Goal: Transaction & Acquisition: Download file/media

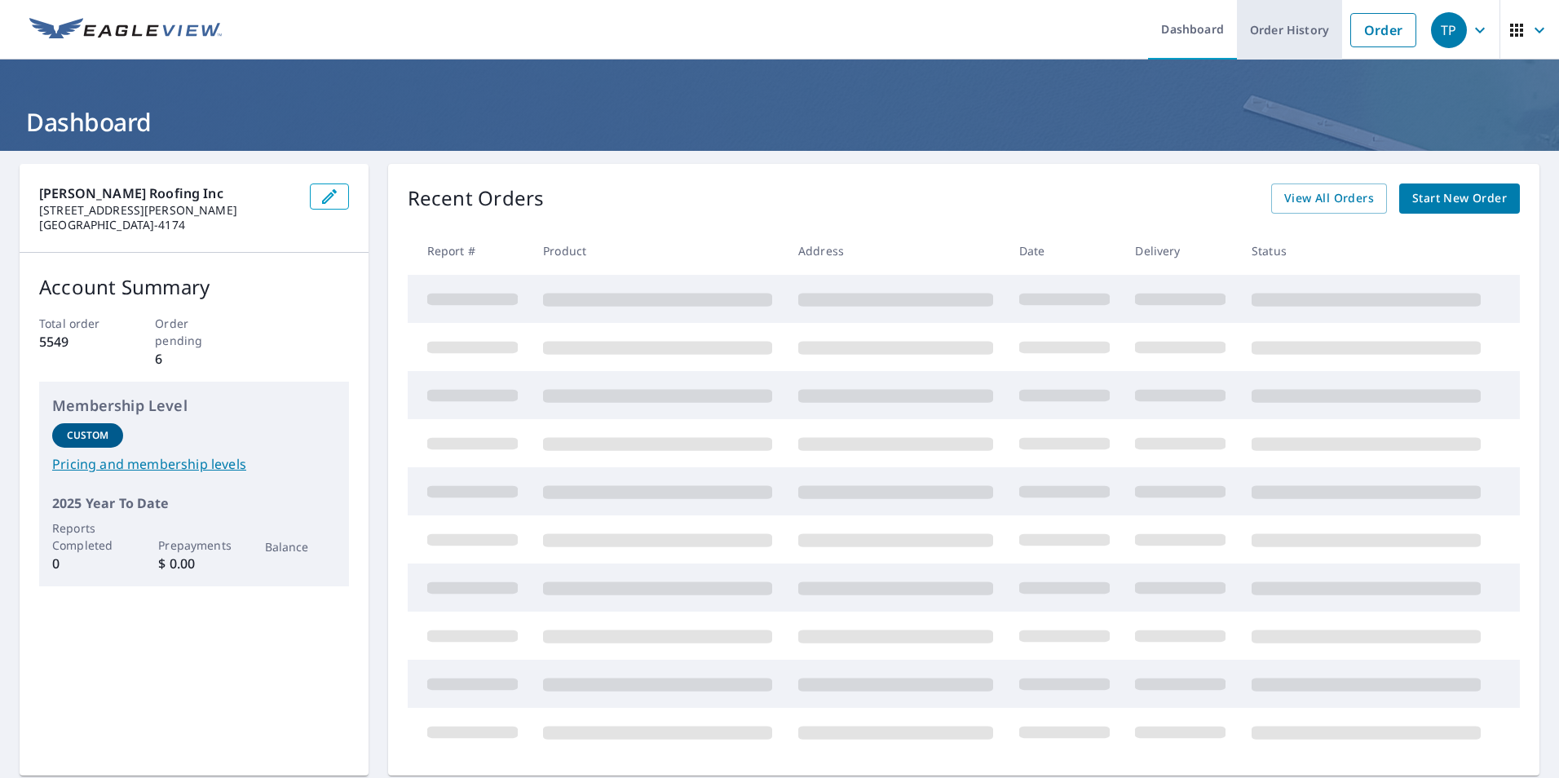
click at [1294, 36] on link "Order History" at bounding box center [1289, 30] width 105 height 60
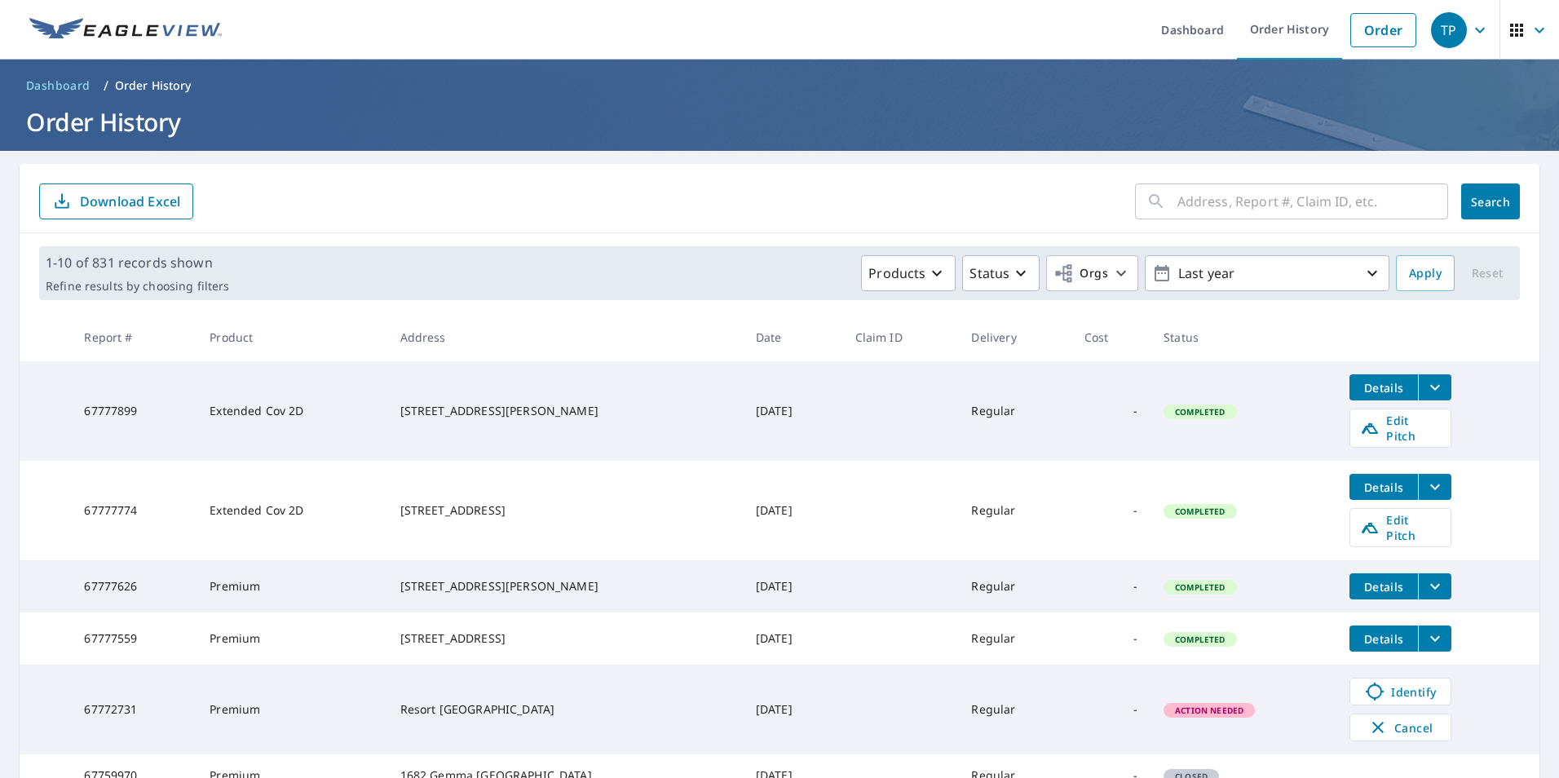
click at [1158, 204] on div "​" at bounding box center [1291, 201] width 313 height 36
click at [1177, 206] on input "text" at bounding box center [1312, 202] width 271 height 46
click at [1287, 205] on input "2586 sw anemone" at bounding box center [1297, 202] width 240 height 46
click at [1290, 204] on input "2586 sw anemone" at bounding box center [1297, 202] width 240 height 46
click at [1300, 199] on input "2586 Sw anemone" at bounding box center [1297, 202] width 240 height 46
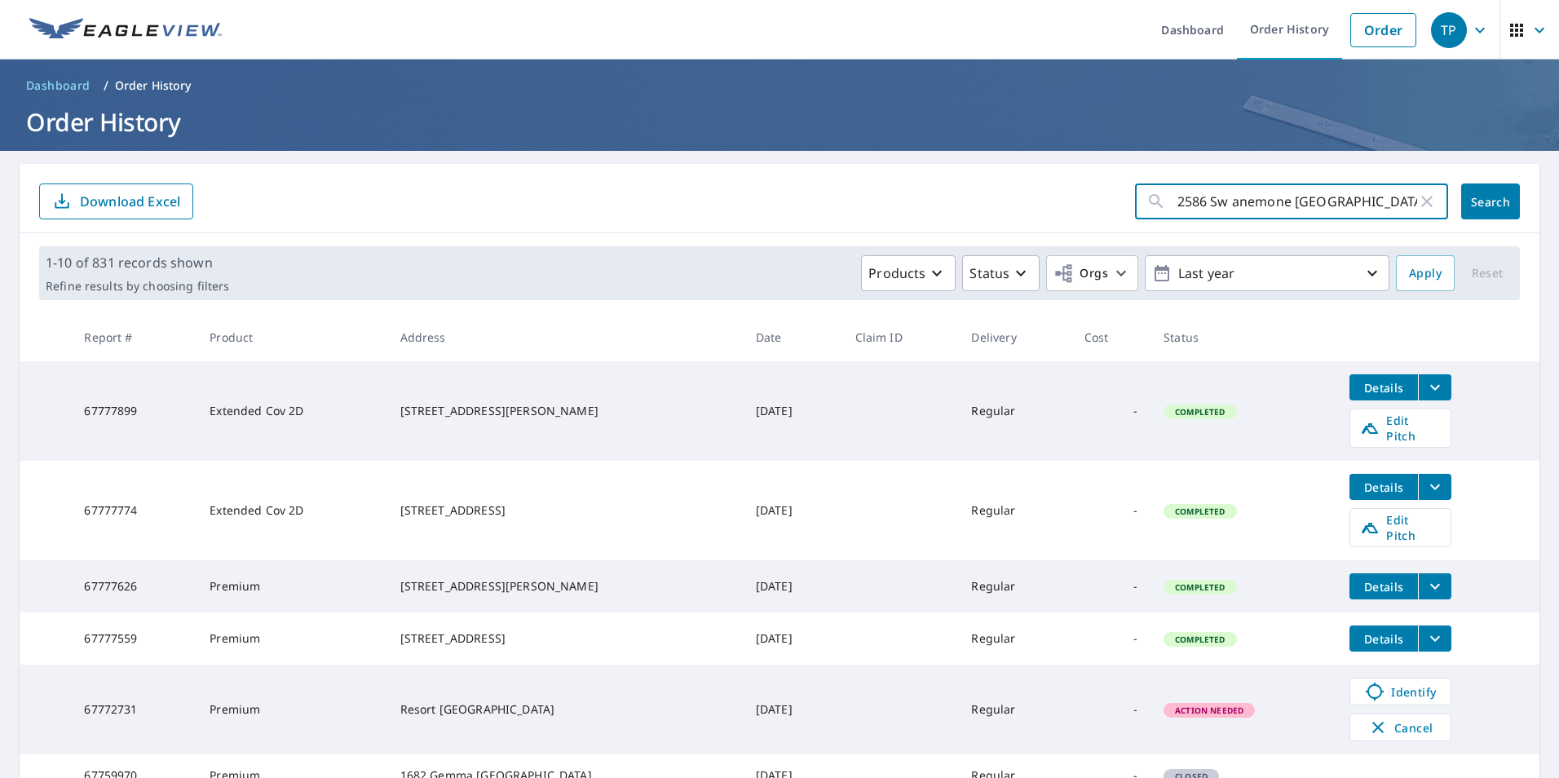
type input "2586 Sw anemone [GEOGRAPHIC_DATA] or"
click at [1484, 194] on span "Search" at bounding box center [1490, 201] width 33 height 15
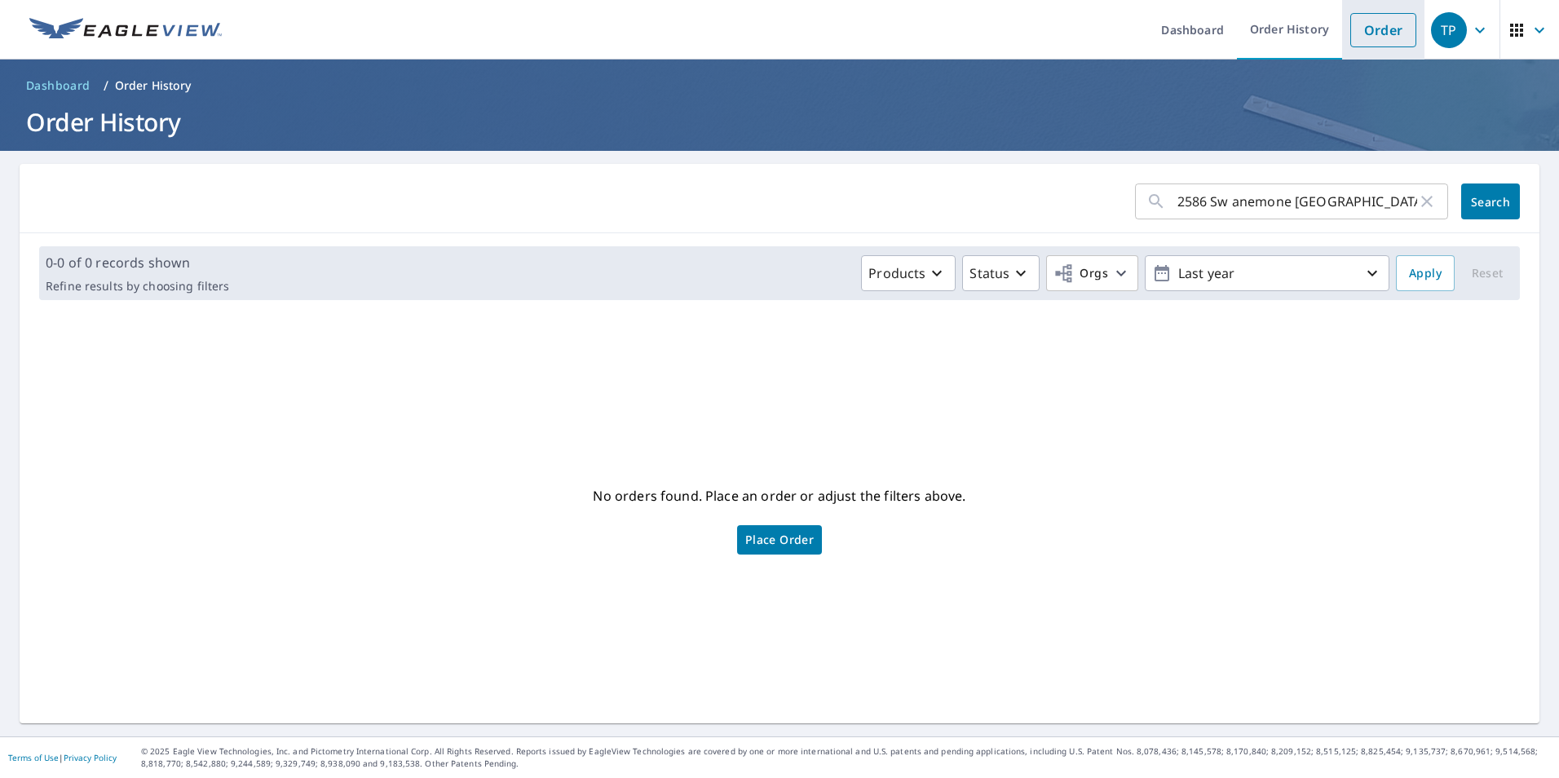
click at [1363, 32] on link "Order" at bounding box center [1383, 30] width 66 height 34
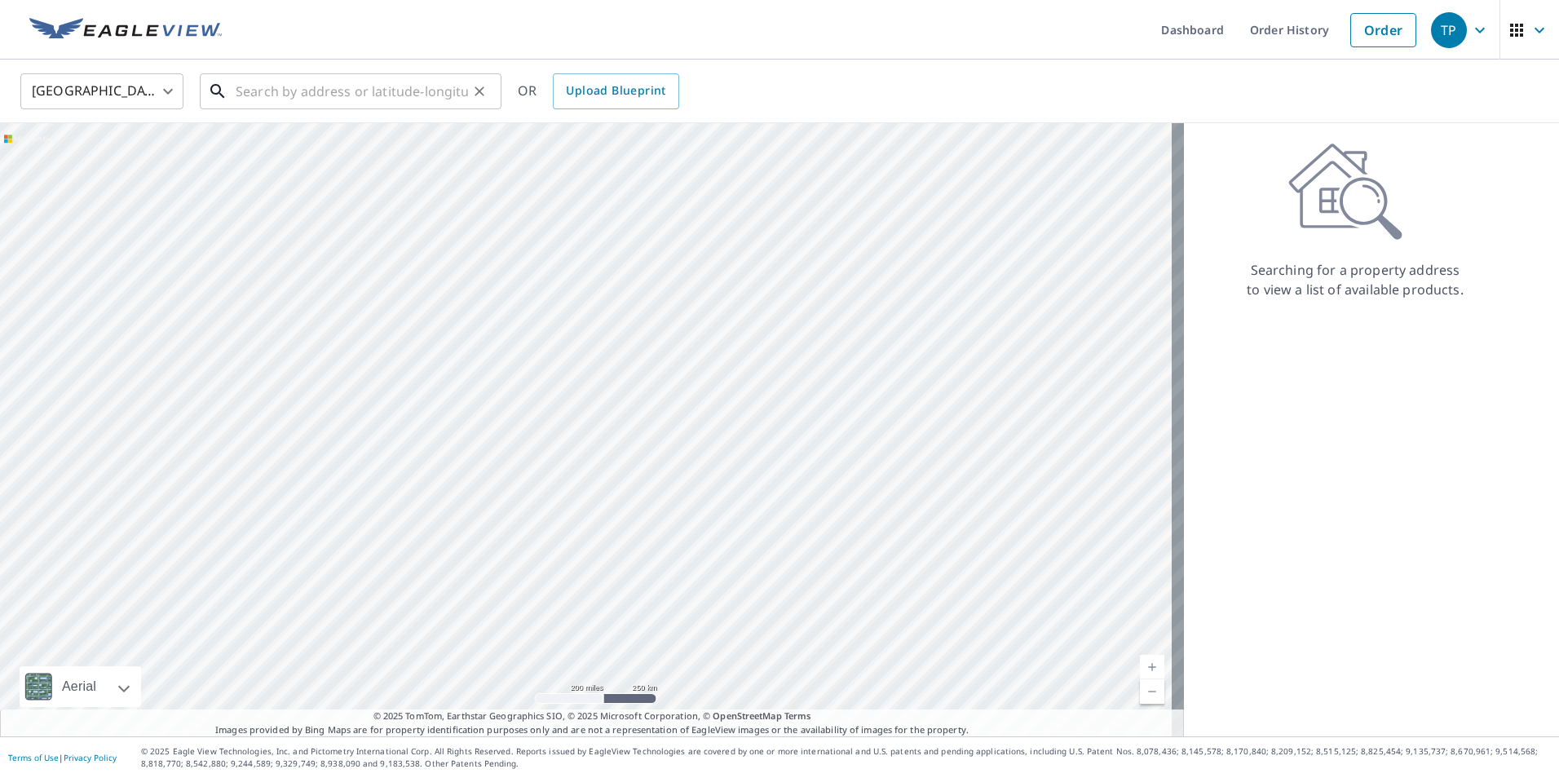
click at [303, 95] on input "text" at bounding box center [352, 91] width 232 height 46
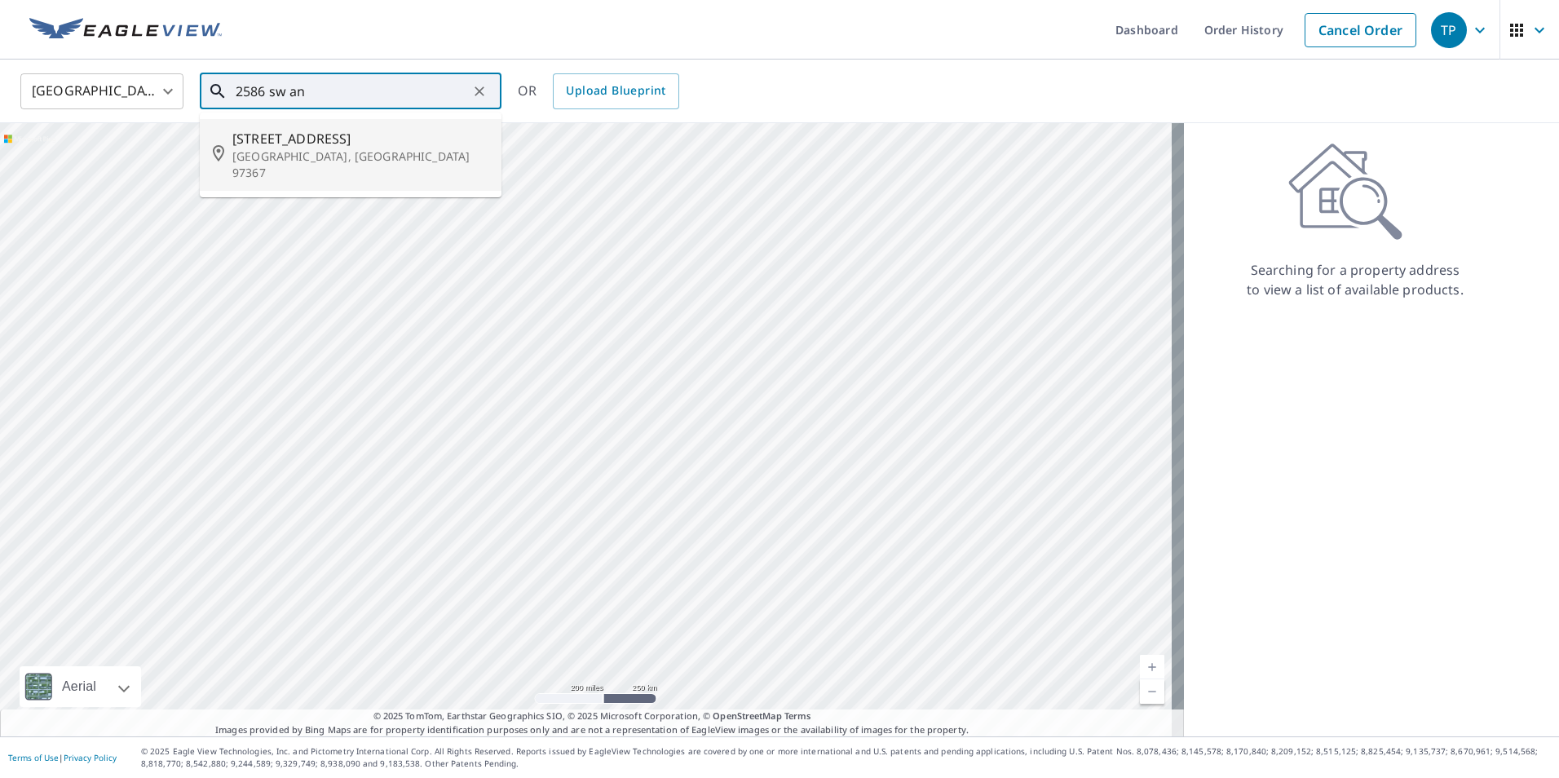
click at [307, 143] on span "[STREET_ADDRESS]" at bounding box center [360, 139] width 256 height 20
type input "[STREET_ADDRESS]"
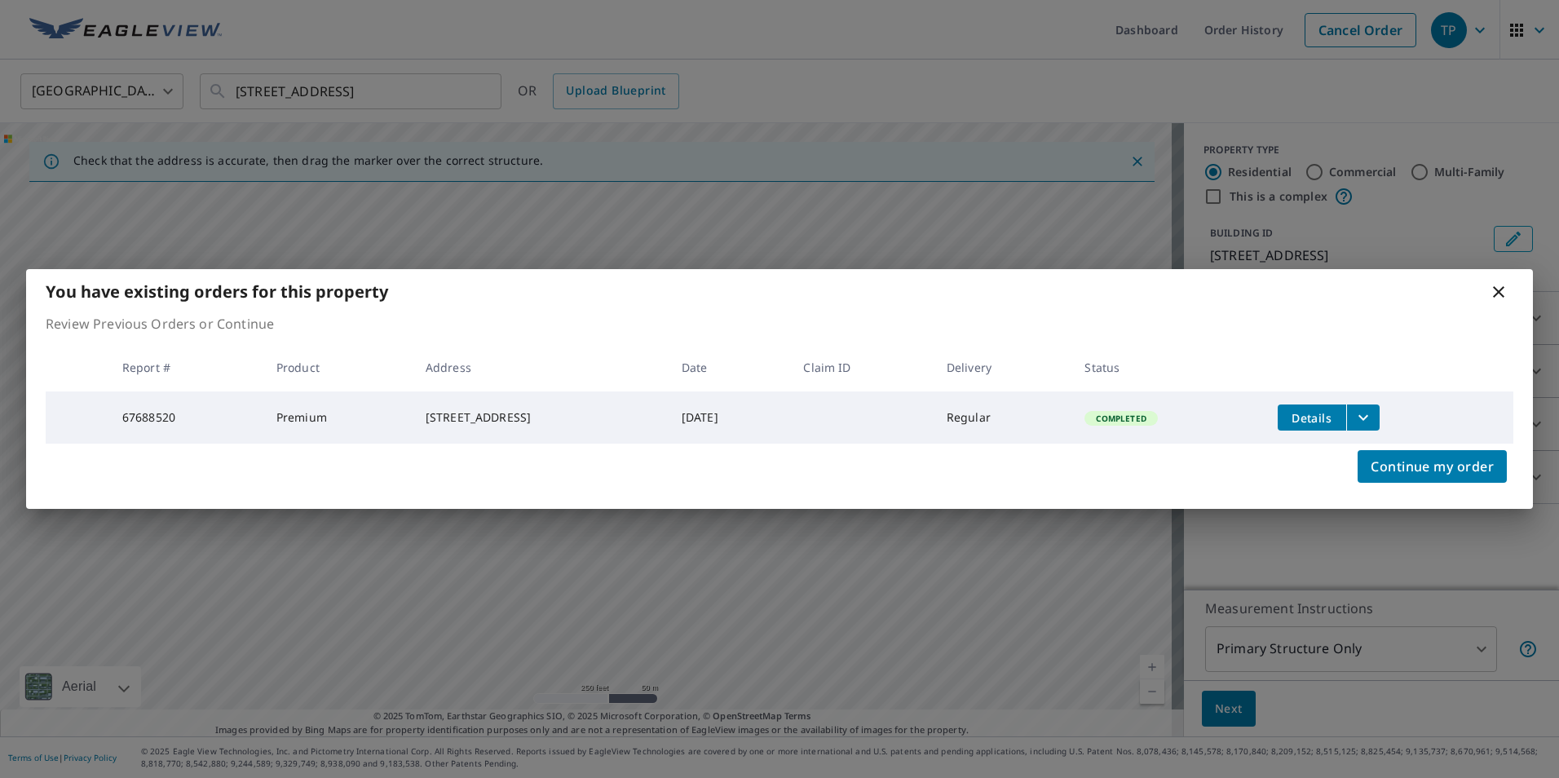
click at [1336, 415] on span "Details" at bounding box center [1311, 417] width 49 height 15
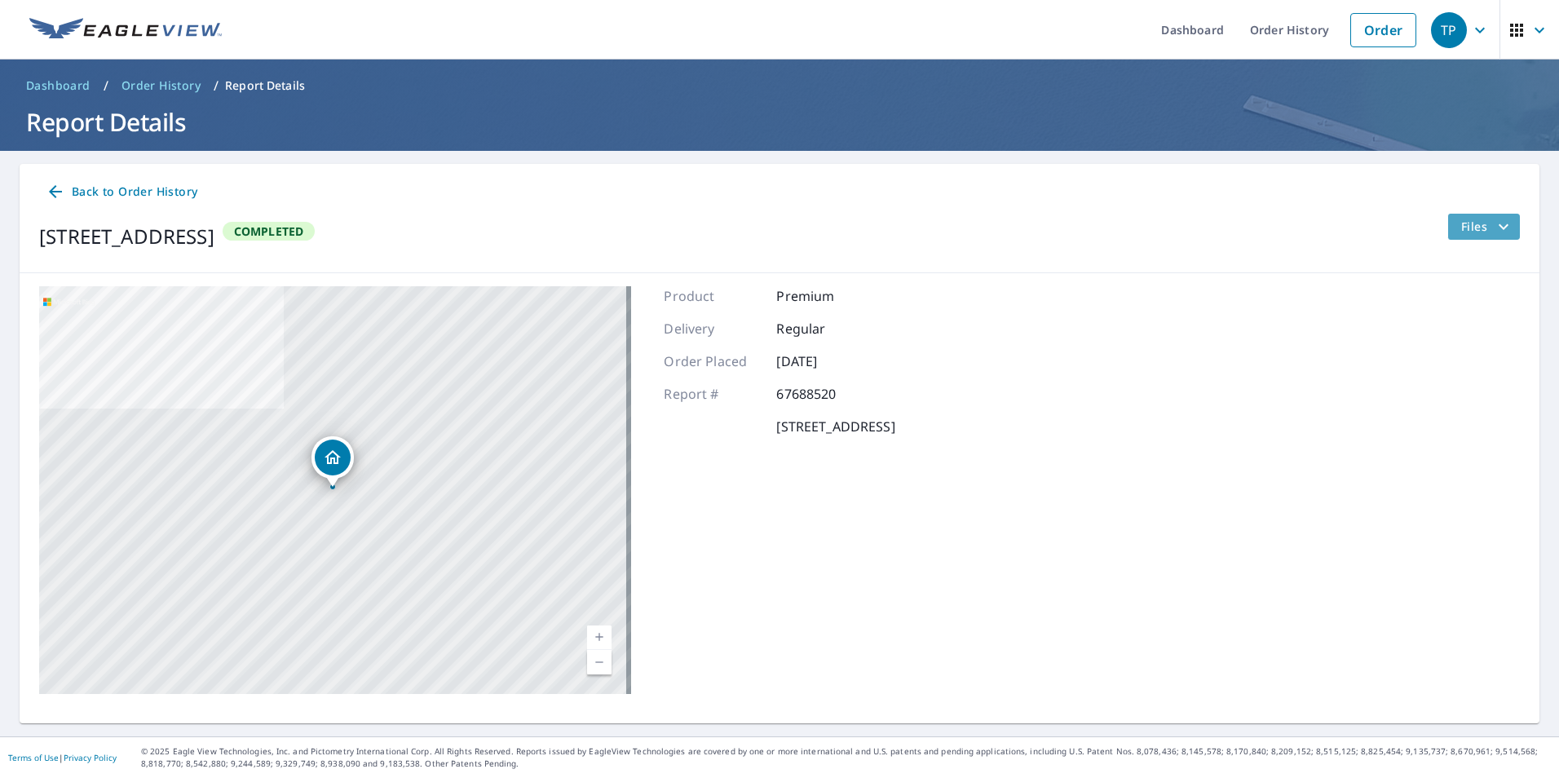
click at [1471, 232] on span "Files" at bounding box center [1487, 227] width 52 height 20
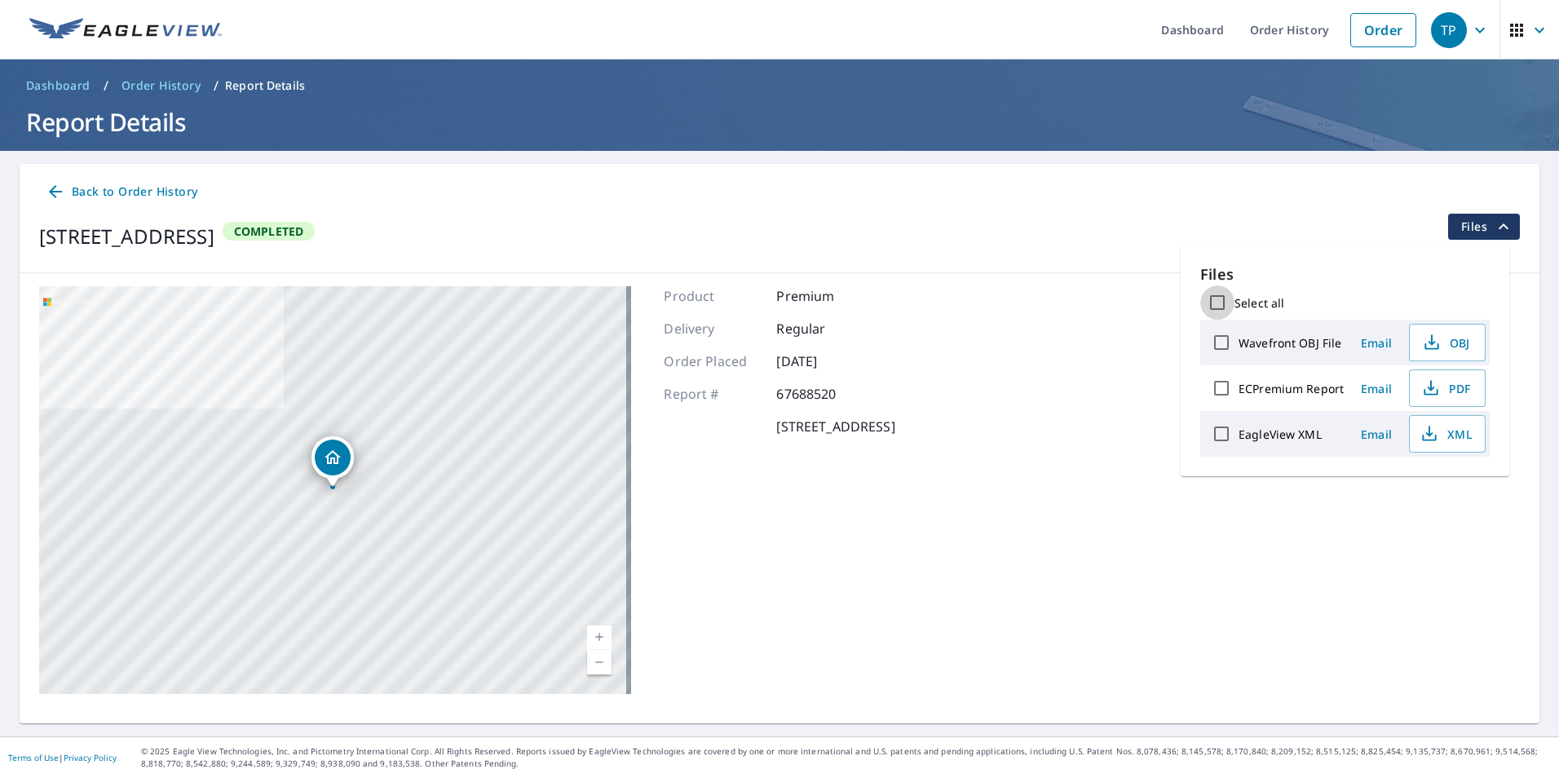
drag, startPoint x: 1216, startPoint y: 302, endPoint x: 1225, endPoint y: 304, distance: 10.1
click at [1216, 302] on input "Select all" at bounding box center [1217, 302] width 34 height 34
checkbox input "true"
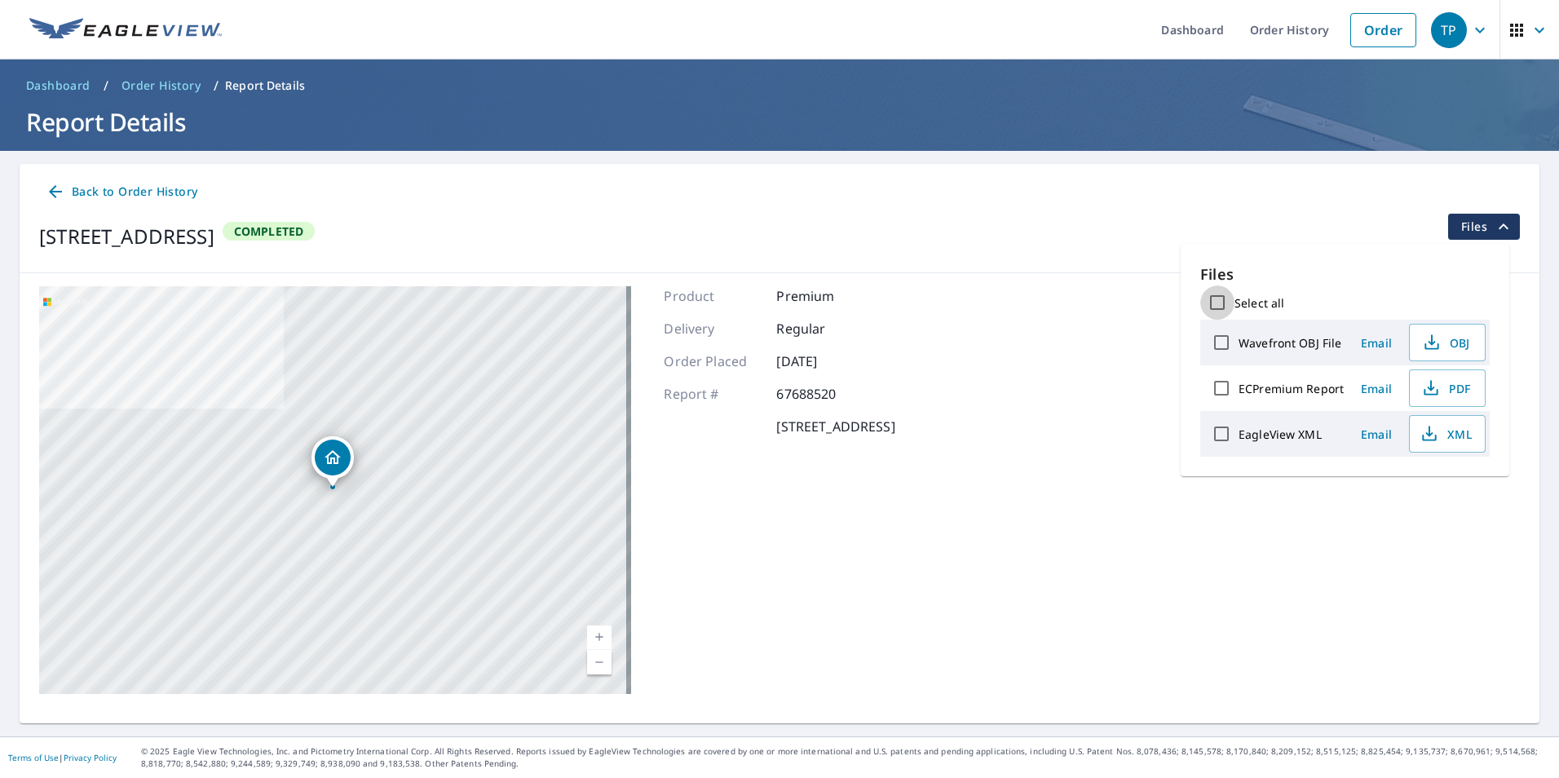
checkbox input "true"
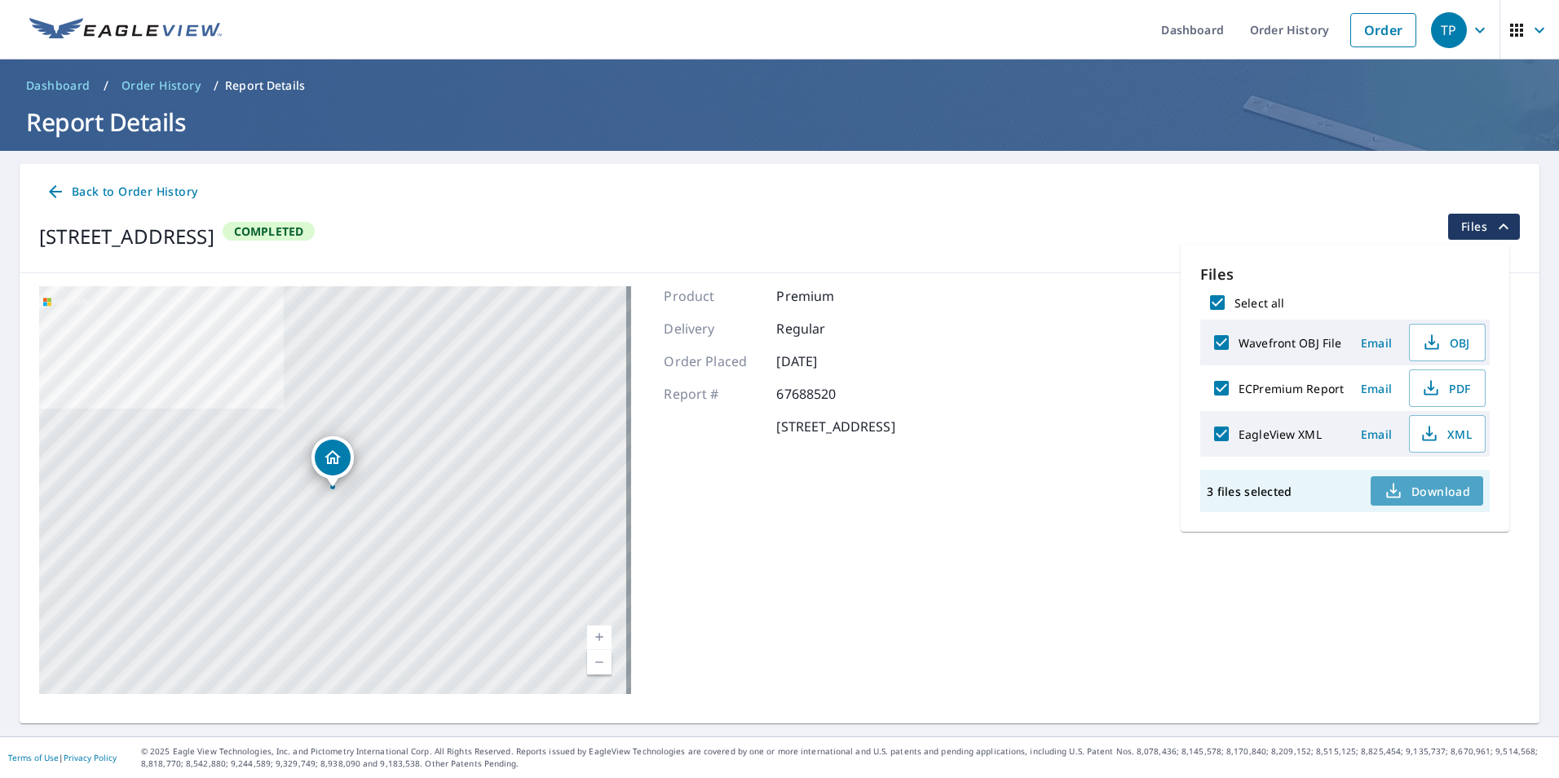
click at [1440, 496] on span "Download" at bounding box center [1426, 491] width 86 height 20
